Goal: Check status: Check status

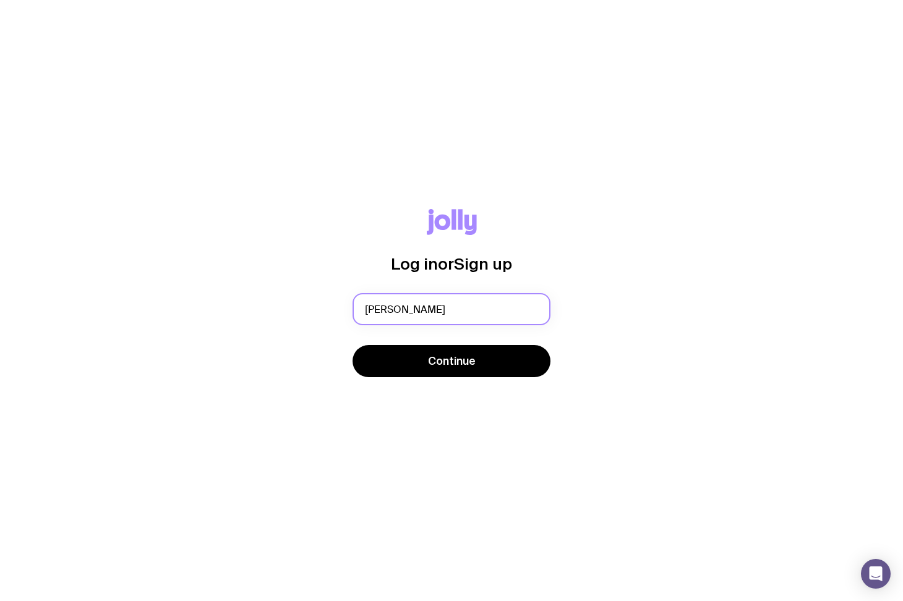
type input "[PERSON_NAME][EMAIL_ADDRESS][DOMAIN_NAME]"
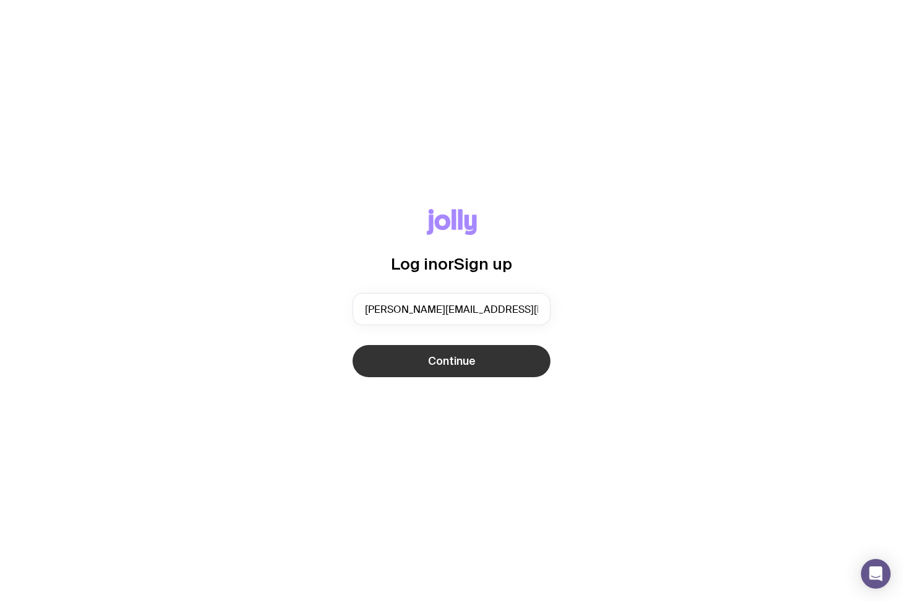
click at [481, 366] on button "Continue" at bounding box center [451, 361] width 198 height 32
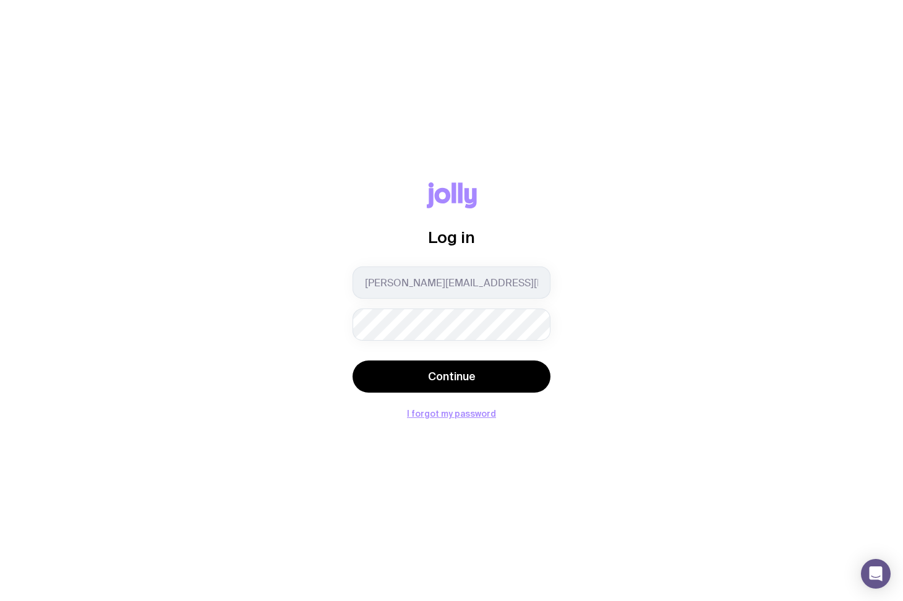
click at [352, 361] on button "Continue" at bounding box center [451, 377] width 198 height 32
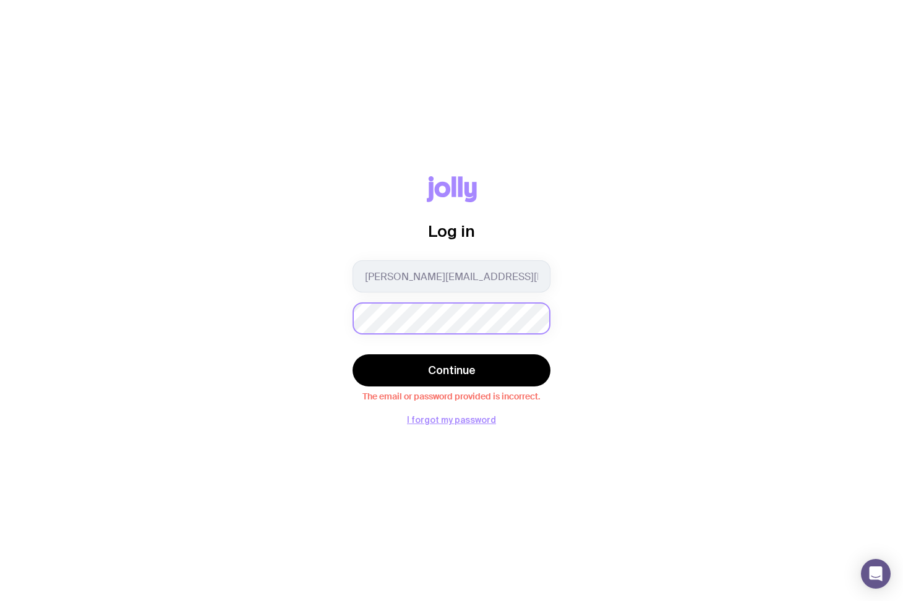
click at [352, 354] on button "Continue" at bounding box center [451, 370] width 198 height 32
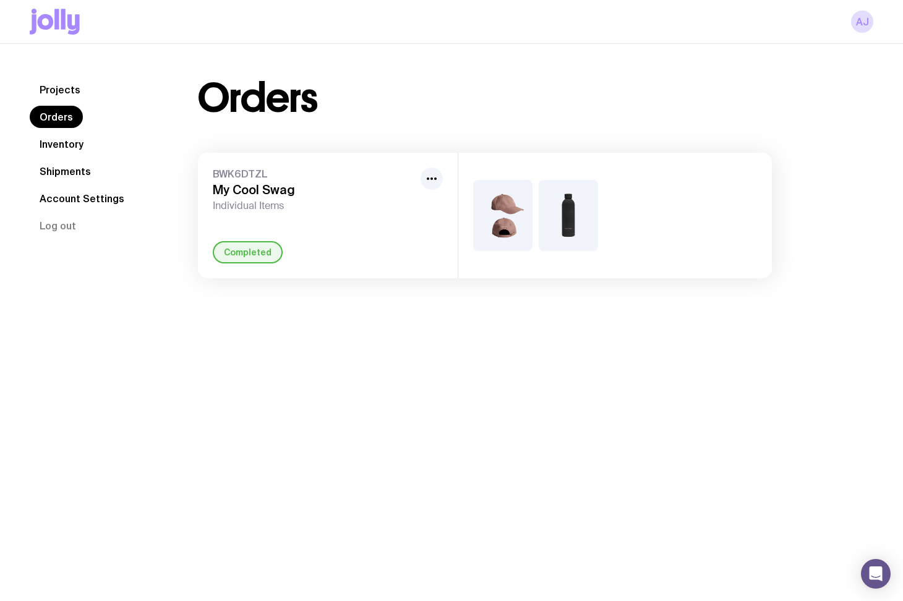
click at [269, 198] on div "BWK6DTZL My Cool Swag Individual Items" at bounding box center [314, 190] width 203 height 45
click at [428, 180] on icon "button" at bounding box center [431, 178] width 15 height 15
click at [265, 186] on h3 "My Cool Swag" at bounding box center [314, 189] width 203 height 15
click at [246, 197] on div "BWK6DTZL My Cool Swag Individual Items" at bounding box center [314, 190] width 203 height 45
click at [569, 202] on img at bounding box center [568, 215] width 59 height 71
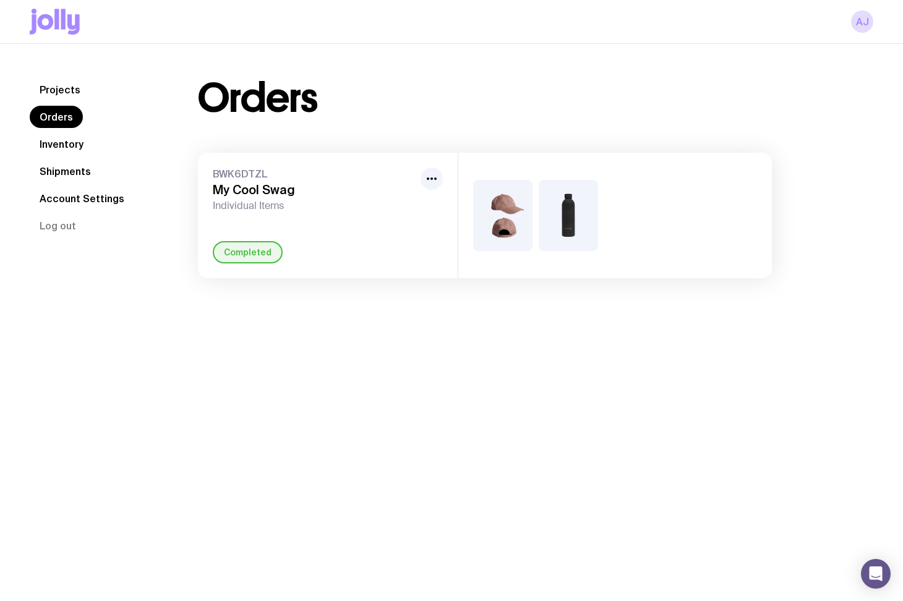
click at [253, 173] on span "BWK6DTZL" at bounding box center [314, 174] width 203 height 12
drag, startPoint x: 252, startPoint y: 191, endPoint x: 262, endPoint y: 187, distance: 10.0
click at [252, 191] on h3 "My Cool Swag" at bounding box center [314, 189] width 203 height 15
click at [70, 147] on link "Inventory" at bounding box center [62, 144] width 64 height 22
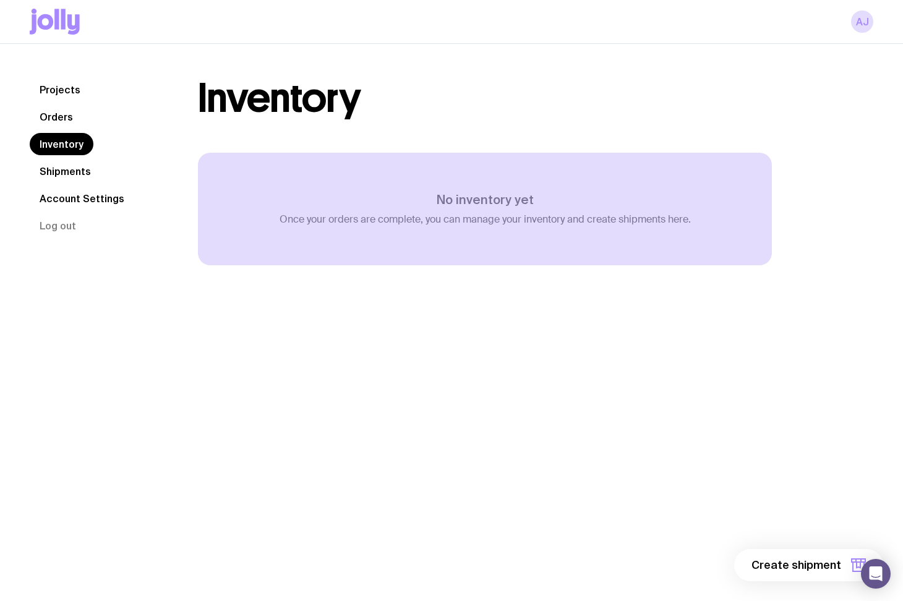
click at [56, 98] on link "Projects" at bounding box center [60, 90] width 61 height 22
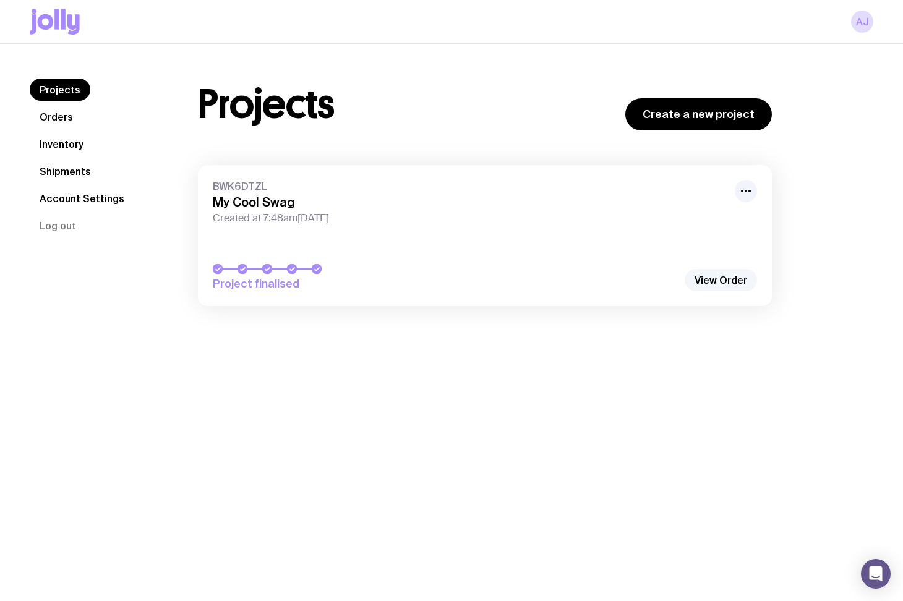
click at [700, 281] on link "View Order" at bounding box center [721, 280] width 72 height 22
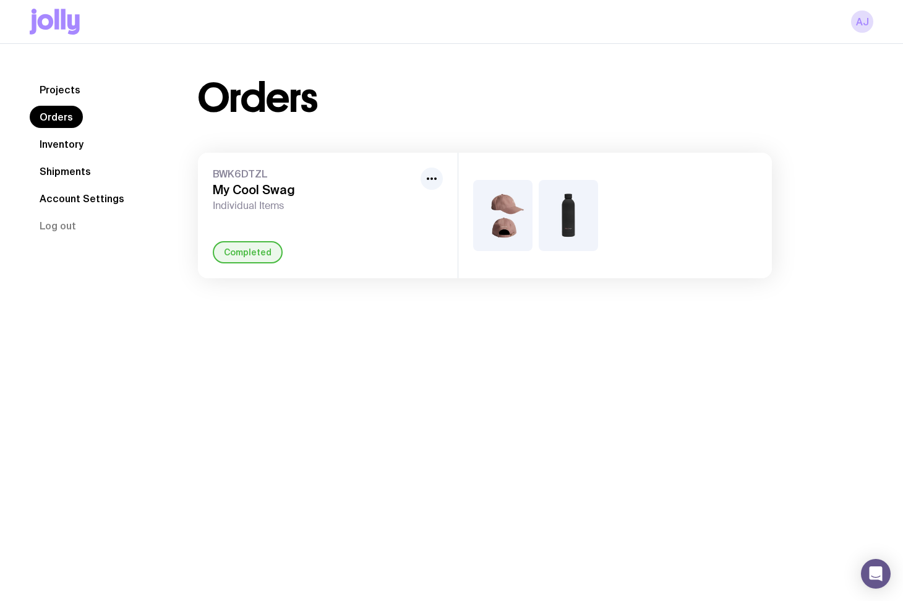
click at [283, 192] on h3 "My Cool Swag" at bounding box center [314, 189] width 203 height 15
click at [62, 178] on link "Shipments" at bounding box center [65, 171] width 71 height 22
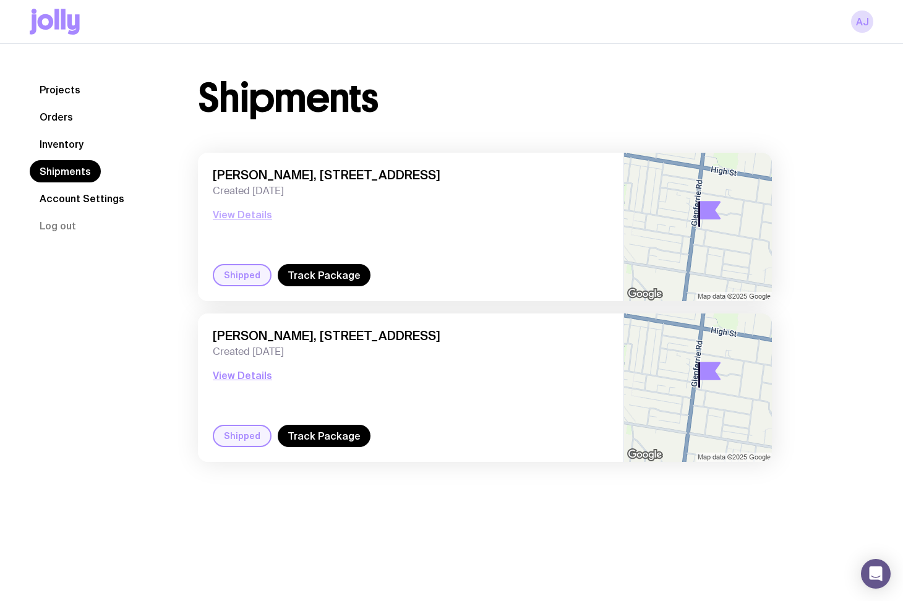
click at [241, 214] on button "View Details" at bounding box center [242, 214] width 59 height 15
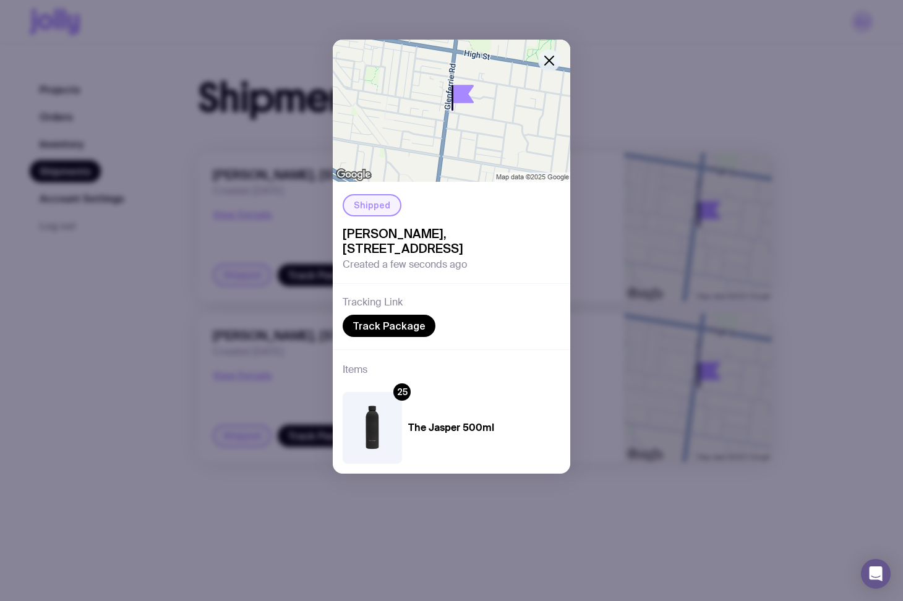
click at [545, 59] on icon "button" at bounding box center [549, 60] width 15 height 15
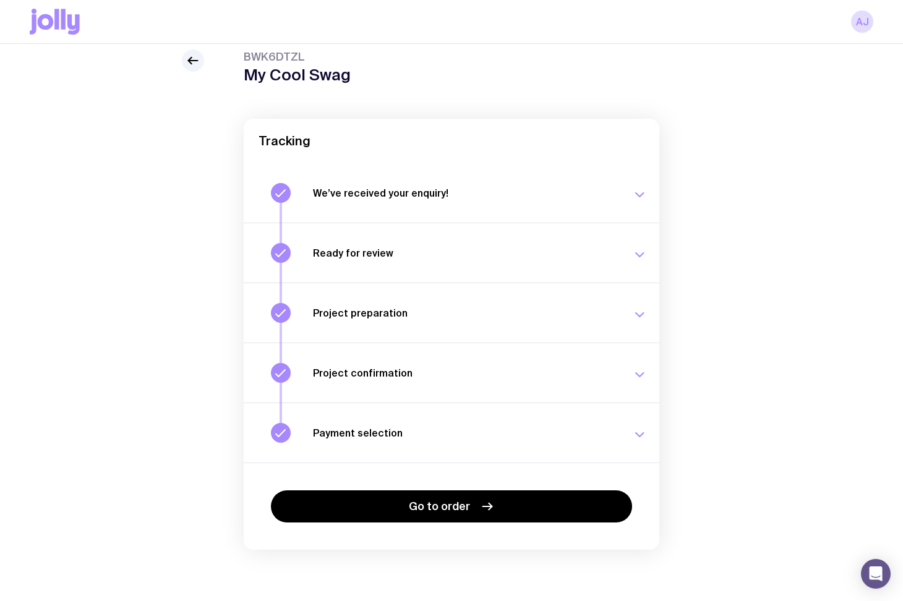
scroll to position [44, 0]
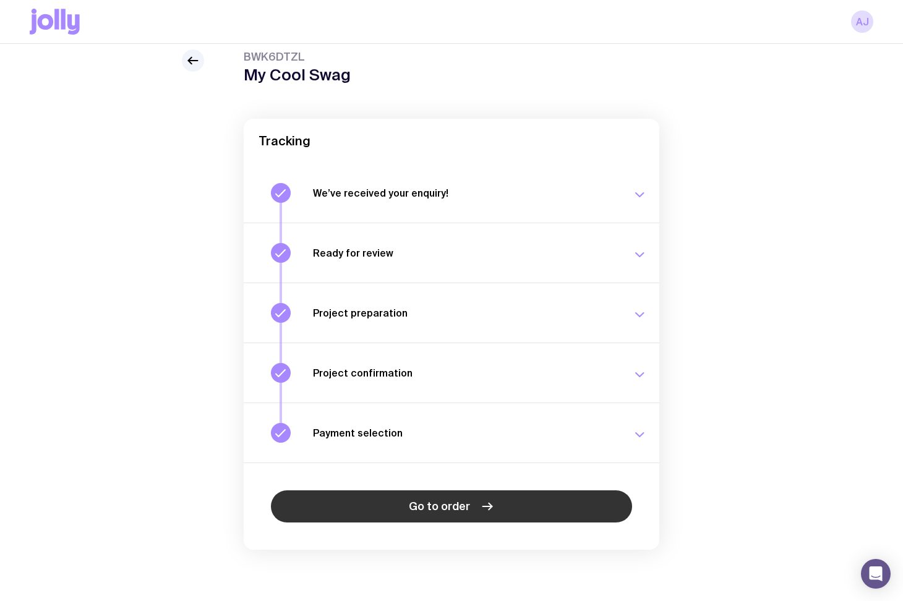
click at [459, 498] on link "Go to order" at bounding box center [451, 506] width 361 height 32
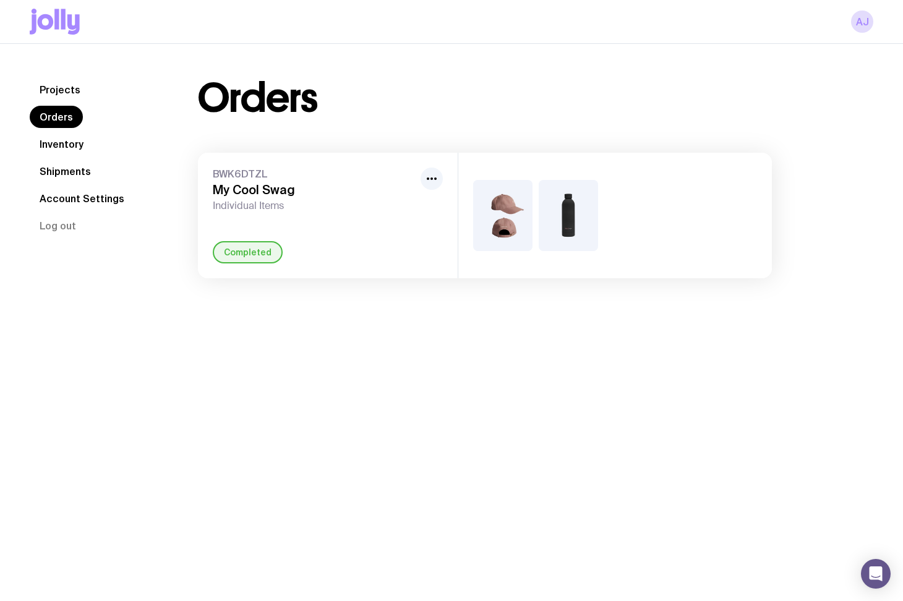
click at [317, 244] on div "Completed" at bounding box center [328, 252] width 230 height 22
click at [255, 239] on div "BWK6DTZL My Cool Swag Individual Items Completed" at bounding box center [328, 216] width 260 height 126
click at [256, 254] on div "Completed" at bounding box center [248, 252] width 70 height 22
click at [518, 211] on img at bounding box center [502, 215] width 59 height 71
click at [63, 173] on link "Shipments" at bounding box center [65, 171] width 71 height 22
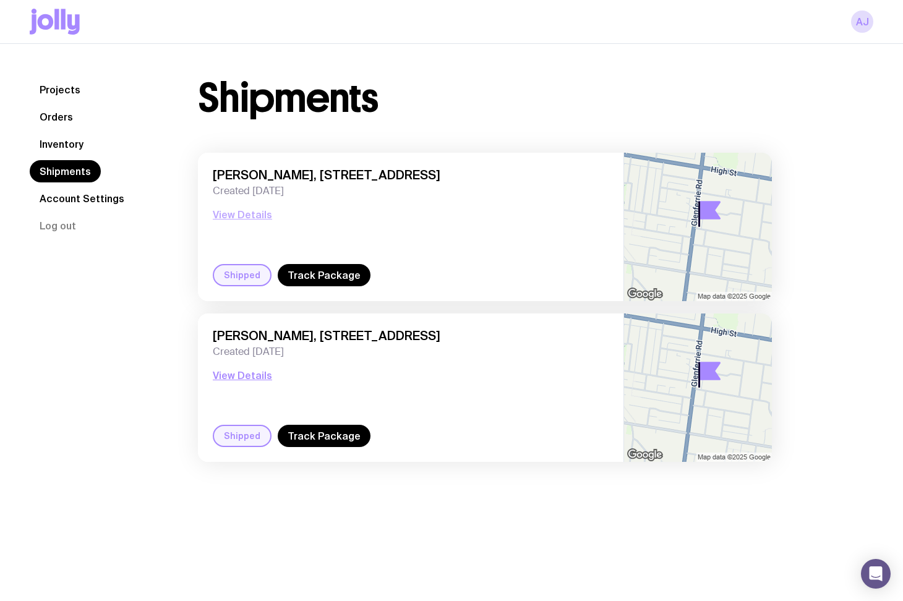
click at [229, 215] on button "View Details" at bounding box center [242, 214] width 59 height 15
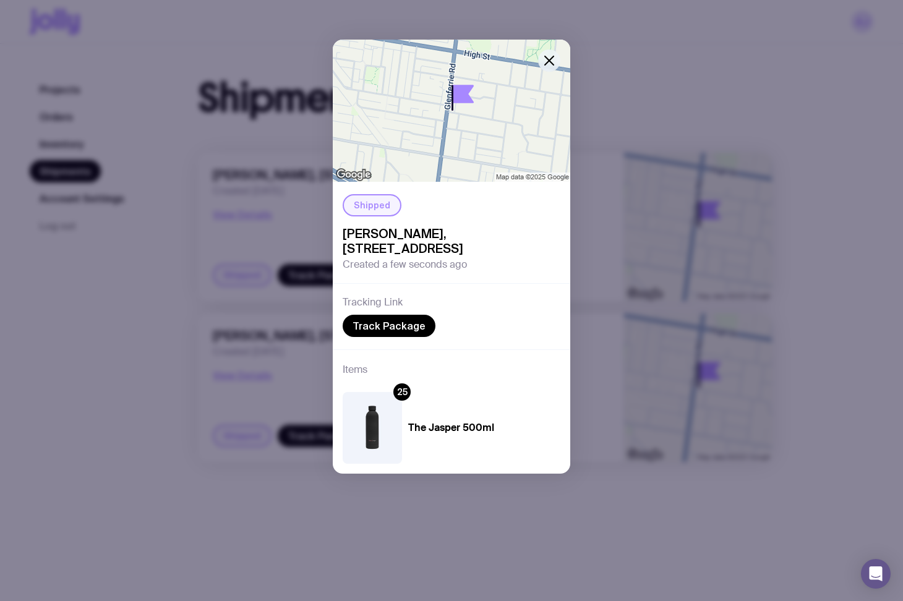
click at [550, 63] on icon "button" at bounding box center [549, 60] width 15 height 15
